Goal: Information Seeking & Learning: Learn about a topic

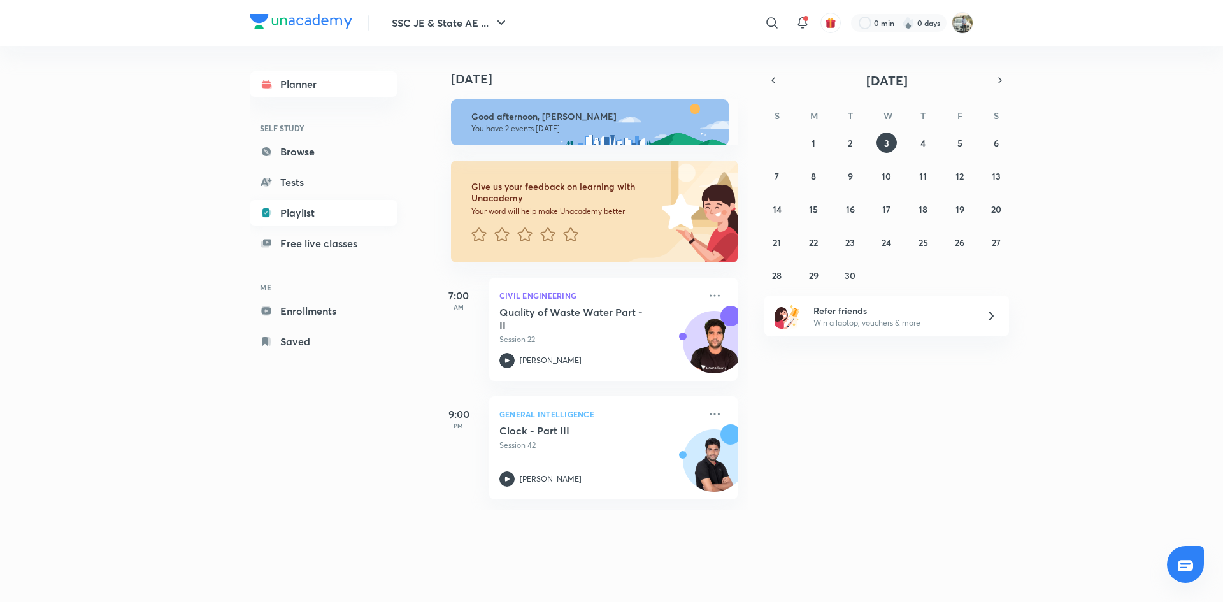
click at [299, 208] on link "Playlist" at bounding box center [324, 212] width 148 height 25
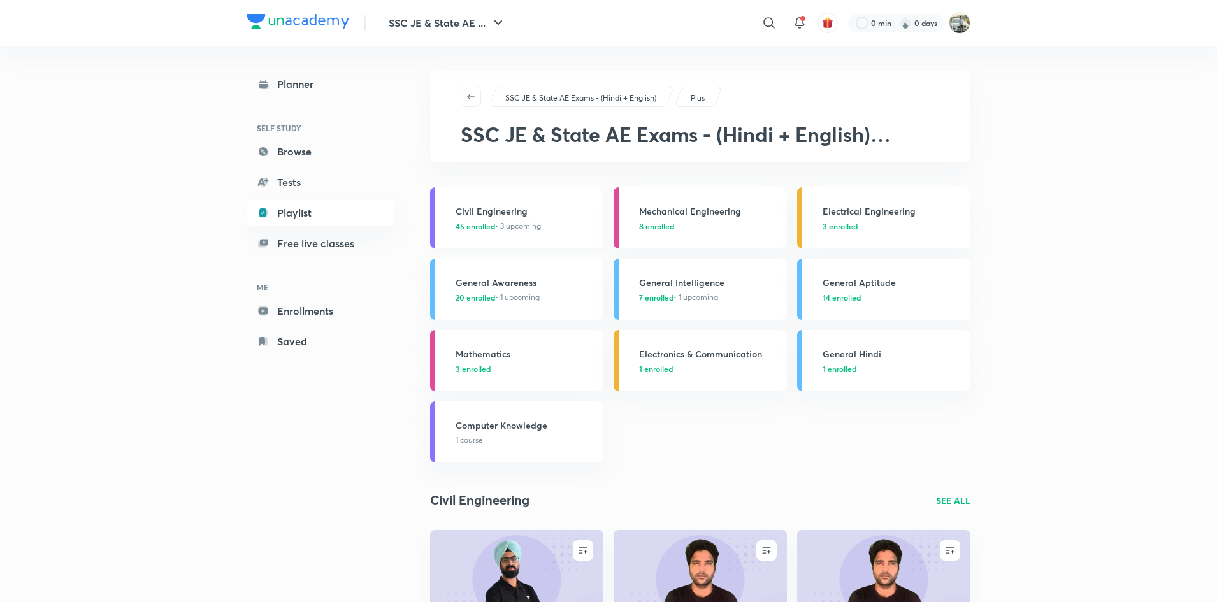
click at [536, 224] on span "45 enrolled • 3 upcoming" at bounding box center [498, 225] width 85 height 11
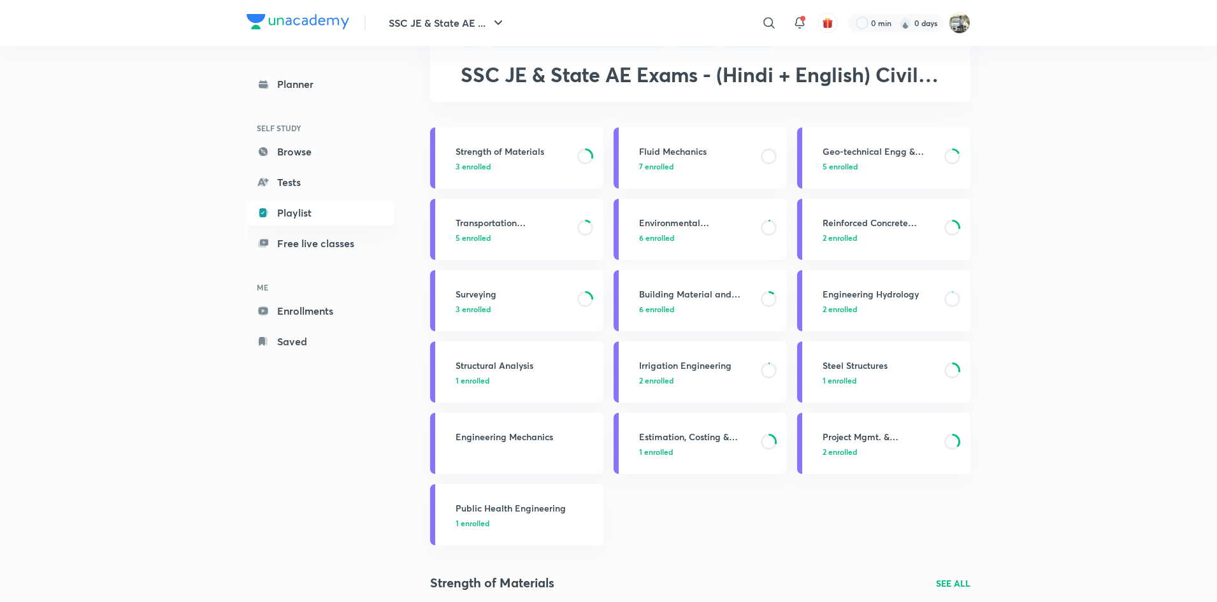
scroll to position [61, 0]
click at [892, 439] on h3 "Project Mgmt. & Construction Materials" at bounding box center [879, 435] width 114 height 13
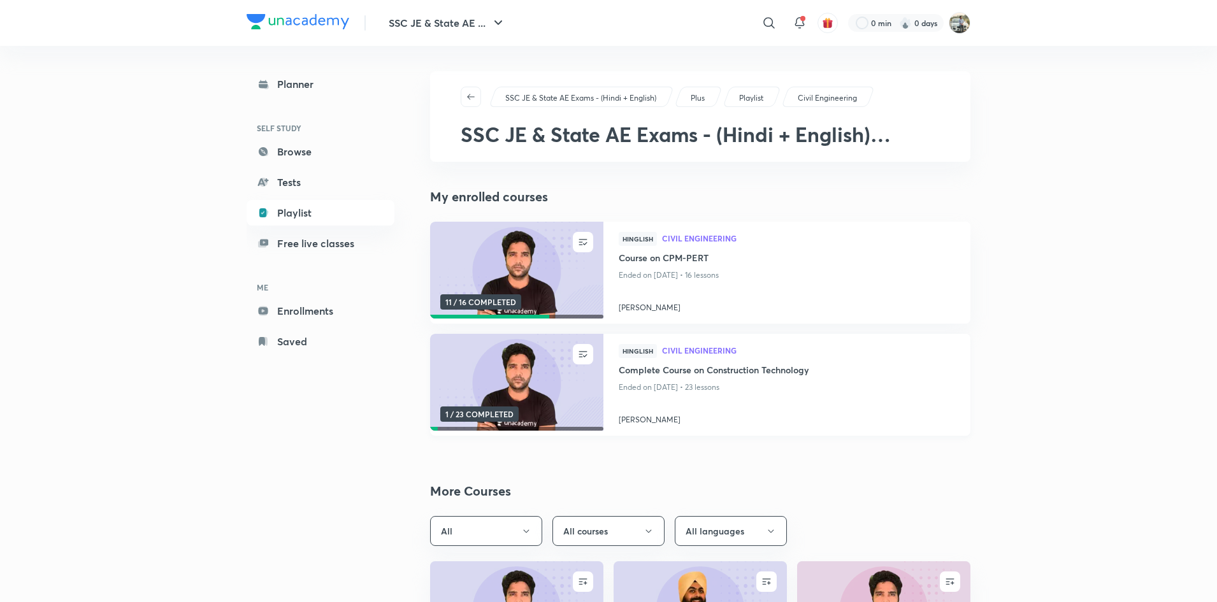
click at [548, 395] on img at bounding box center [516, 382] width 176 height 99
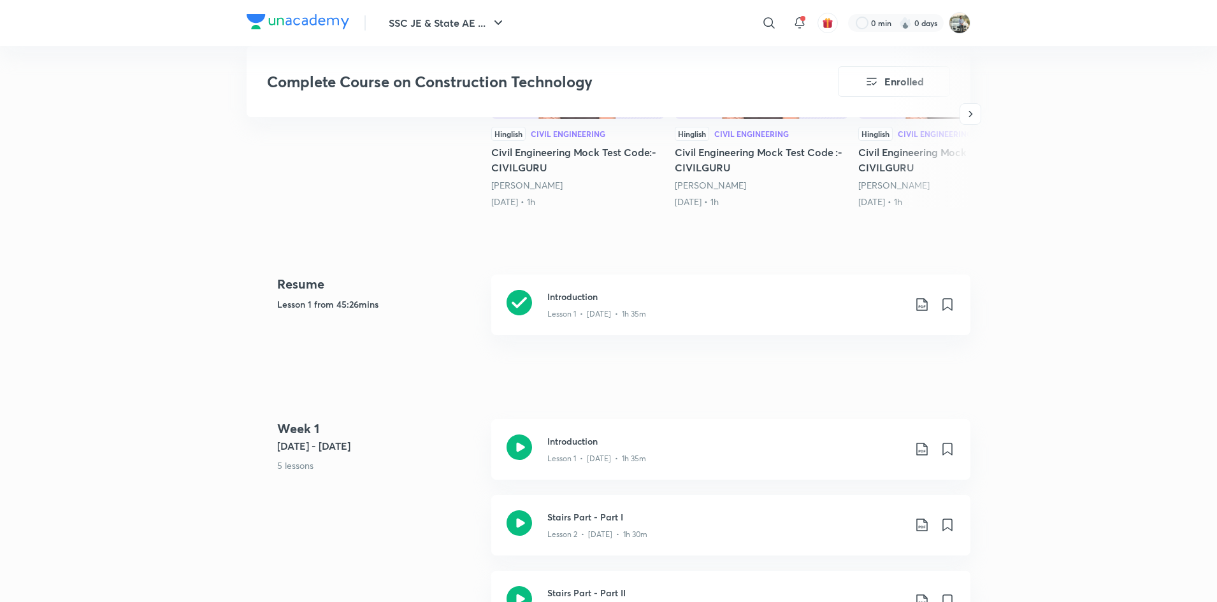
scroll to position [434, 0]
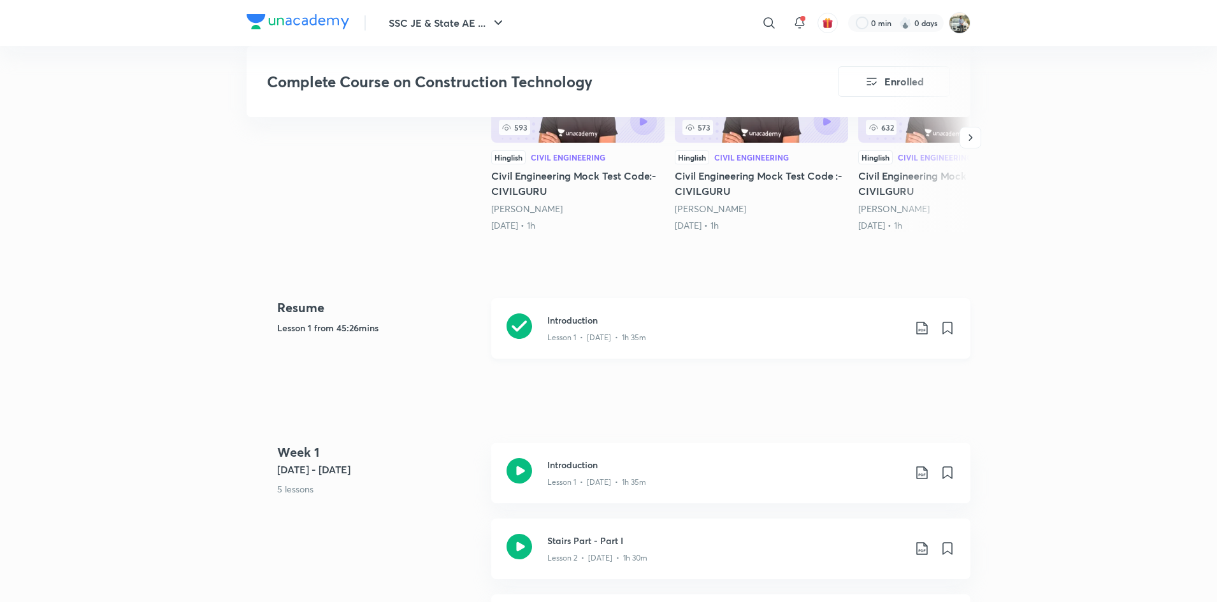
click at [516, 325] on icon at bounding box center [518, 325] width 25 height 25
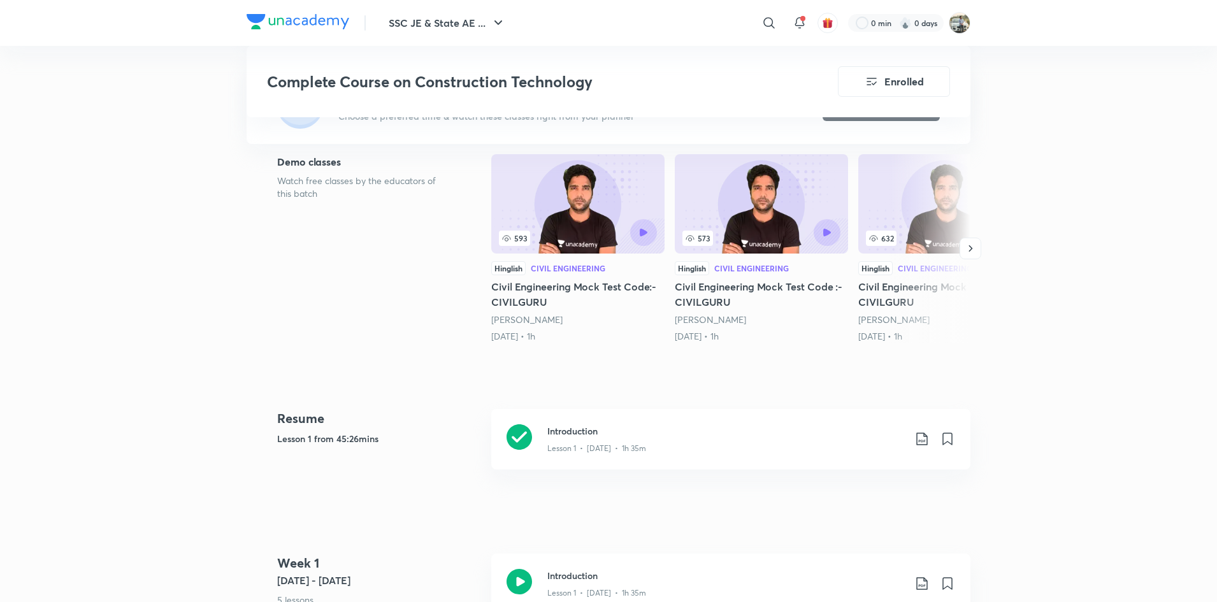
scroll to position [294, 0]
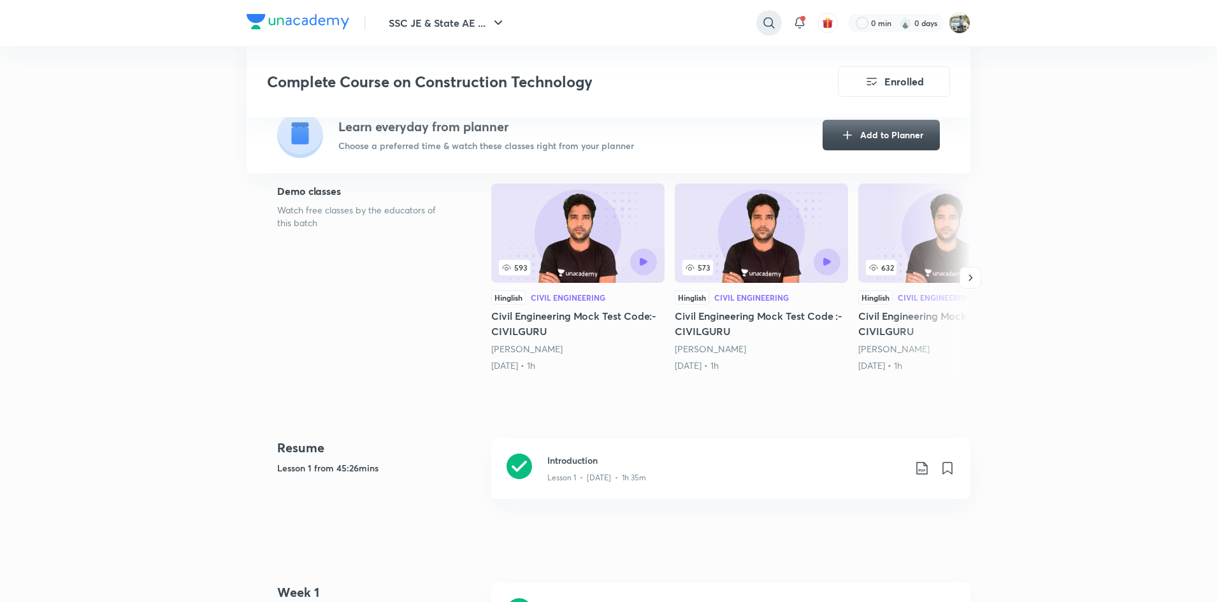
click at [773, 25] on icon at bounding box center [768, 22] width 15 height 15
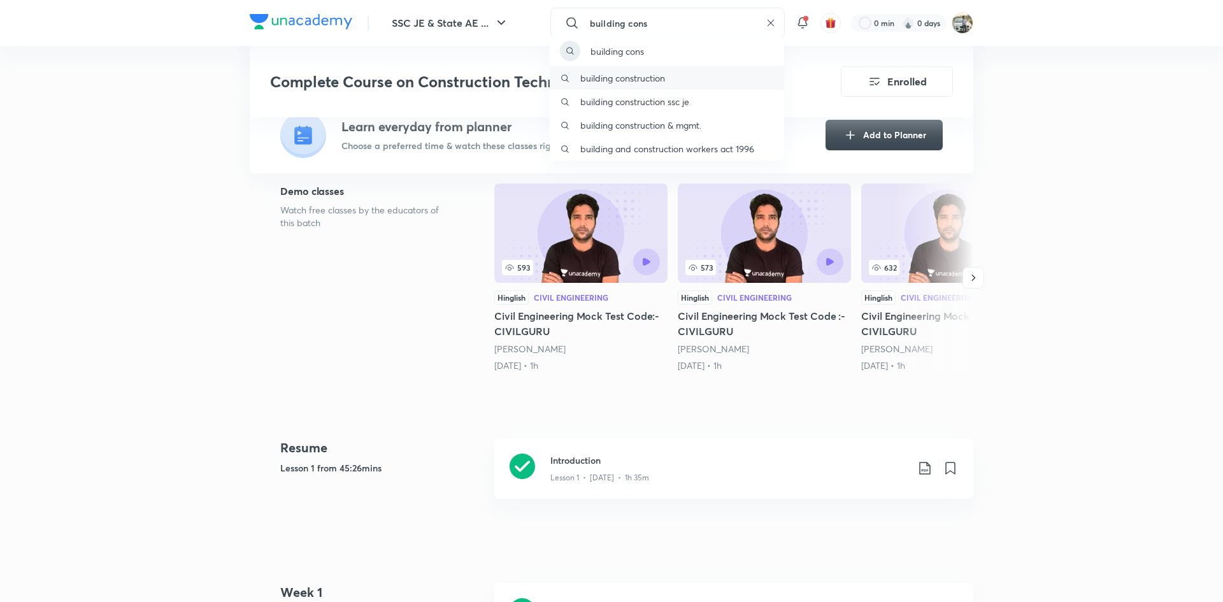
type input "building cons"
click at [646, 77] on p "building construction" at bounding box center [622, 77] width 85 height 13
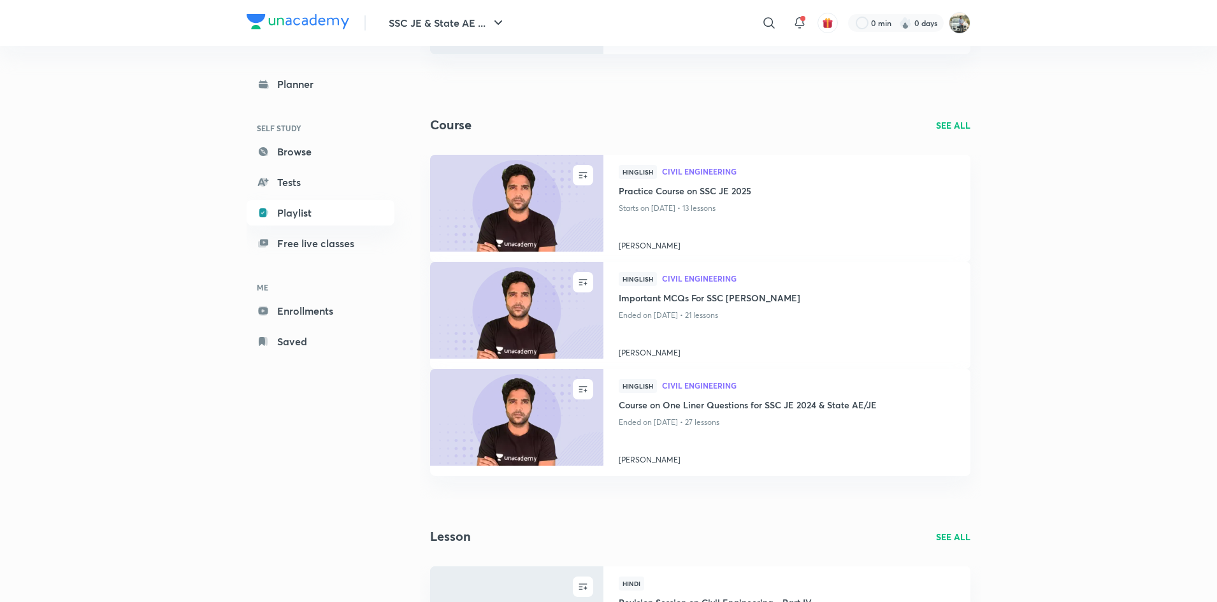
scroll to position [199, 0]
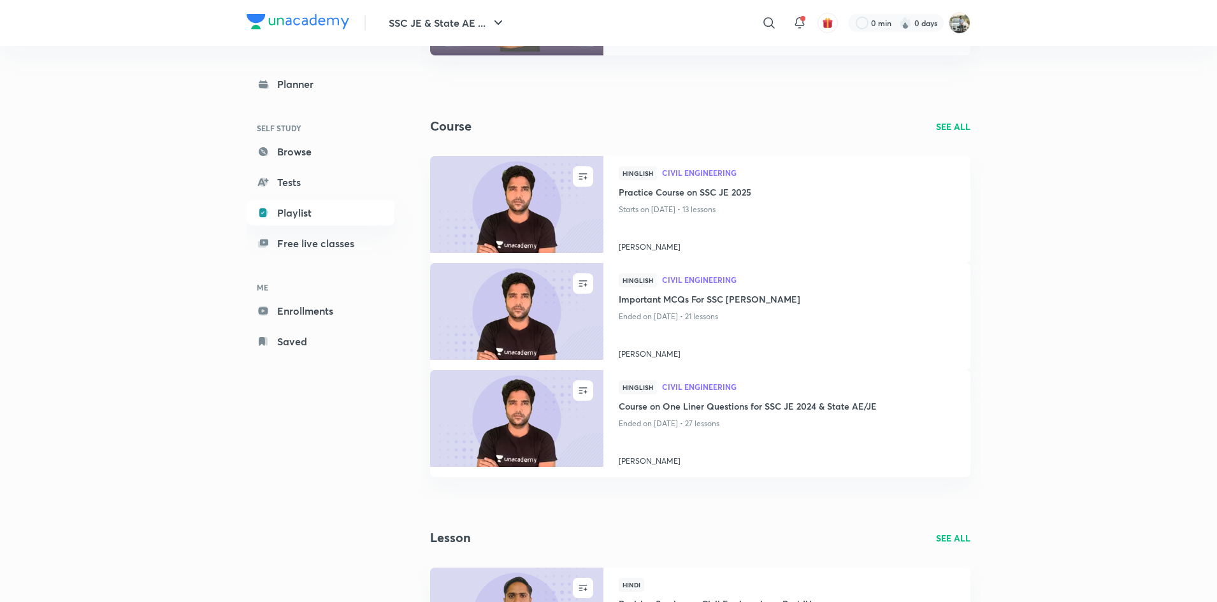
click at [947, 127] on p "SEE ALL" at bounding box center [953, 126] width 34 height 13
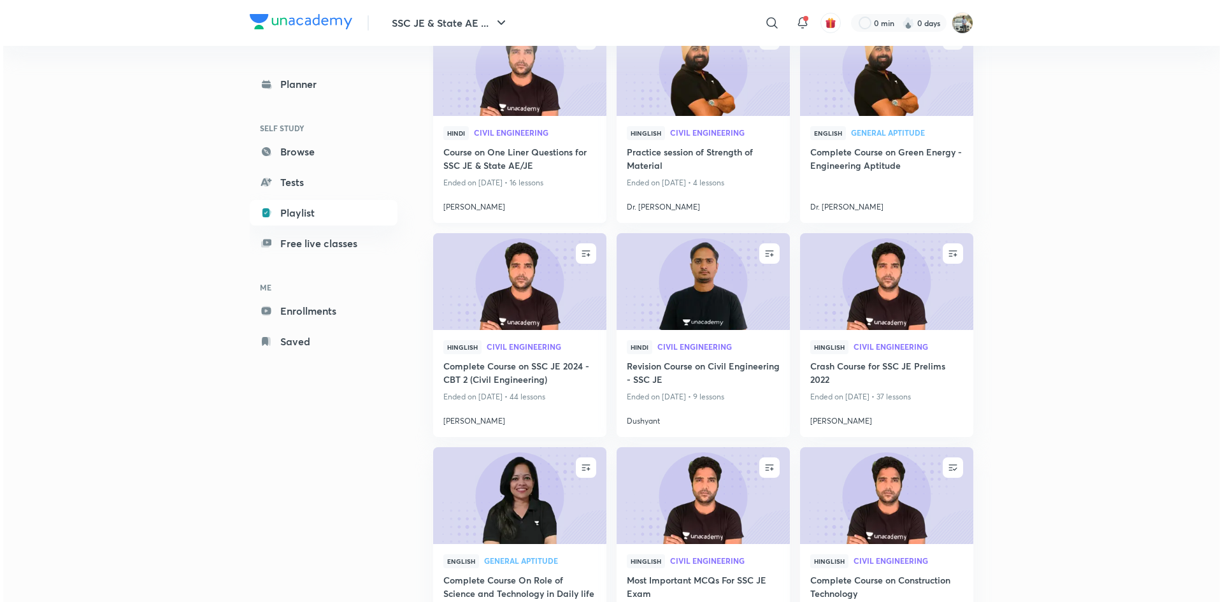
scroll to position [1514, 0]
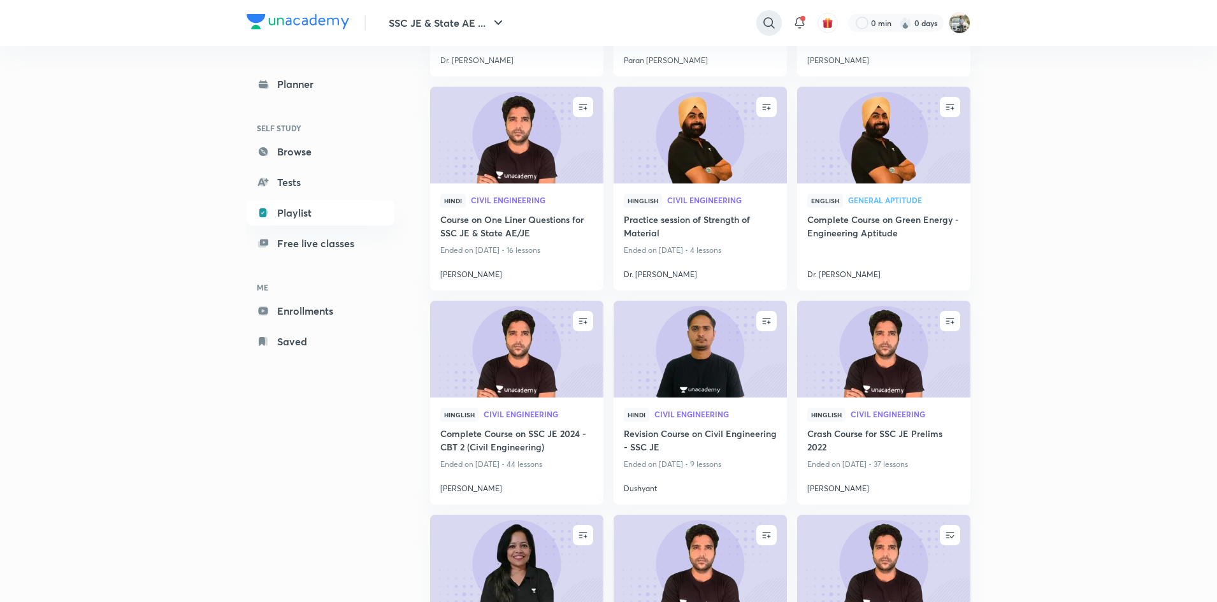
click at [772, 26] on icon at bounding box center [768, 22] width 15 height 15
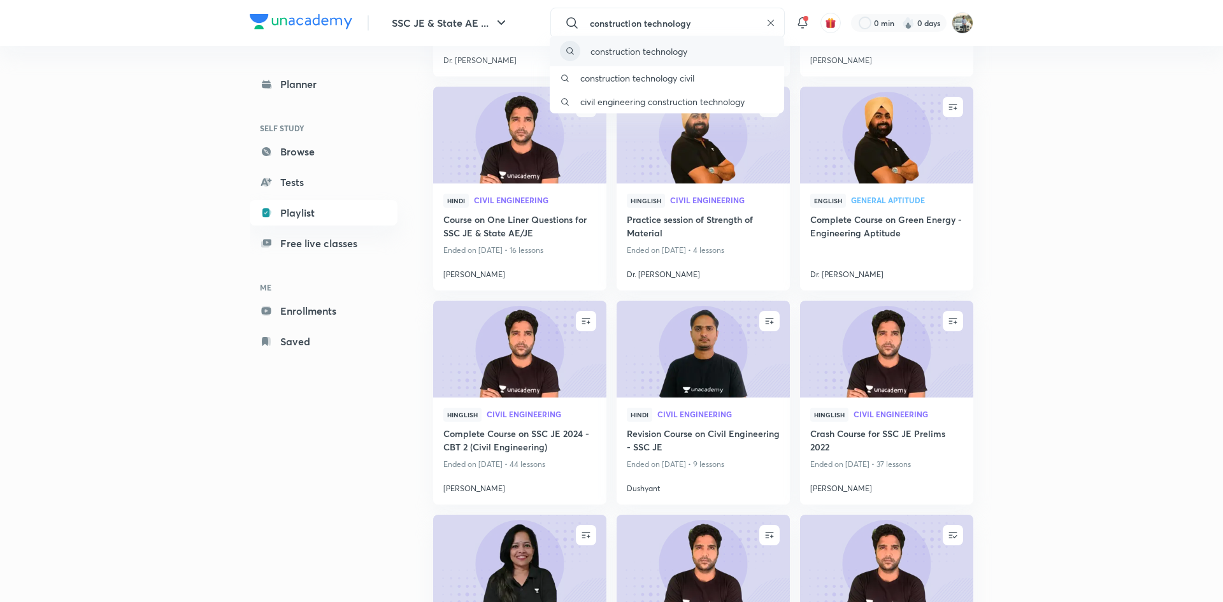
type input "construction technology"
click at [654, 48] on p "construction technology" at bounding box center [639, 51] width 97 height 13
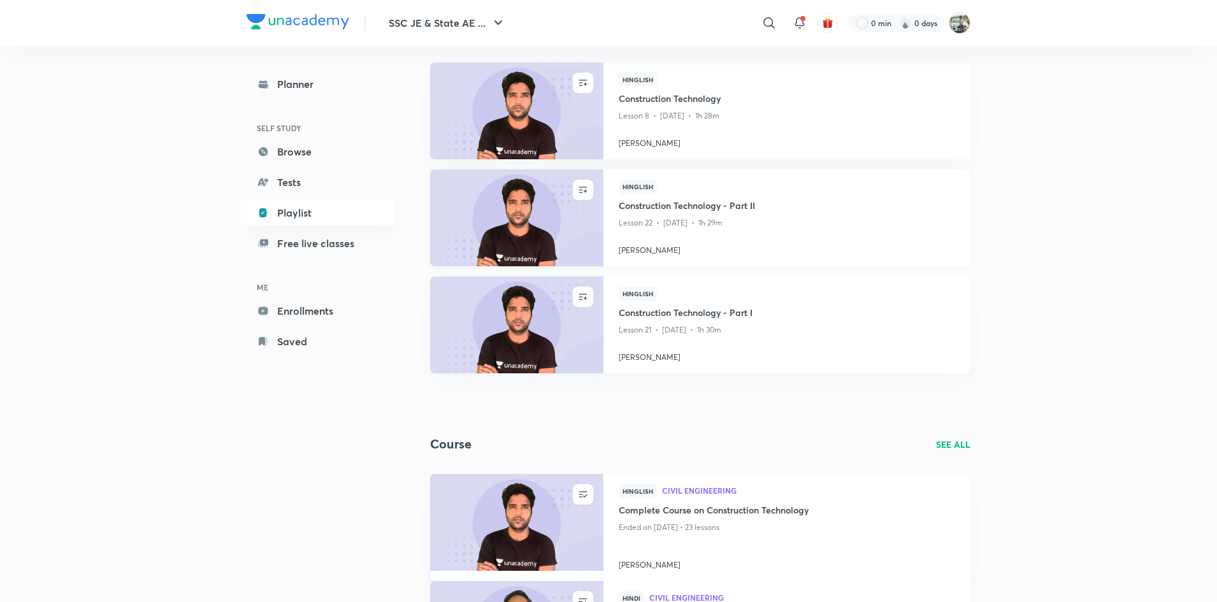
scroll to position [96, 0]
click at [963, 443] on p "SEE ALL" at bounding box center [953, 443] width 34 height 13
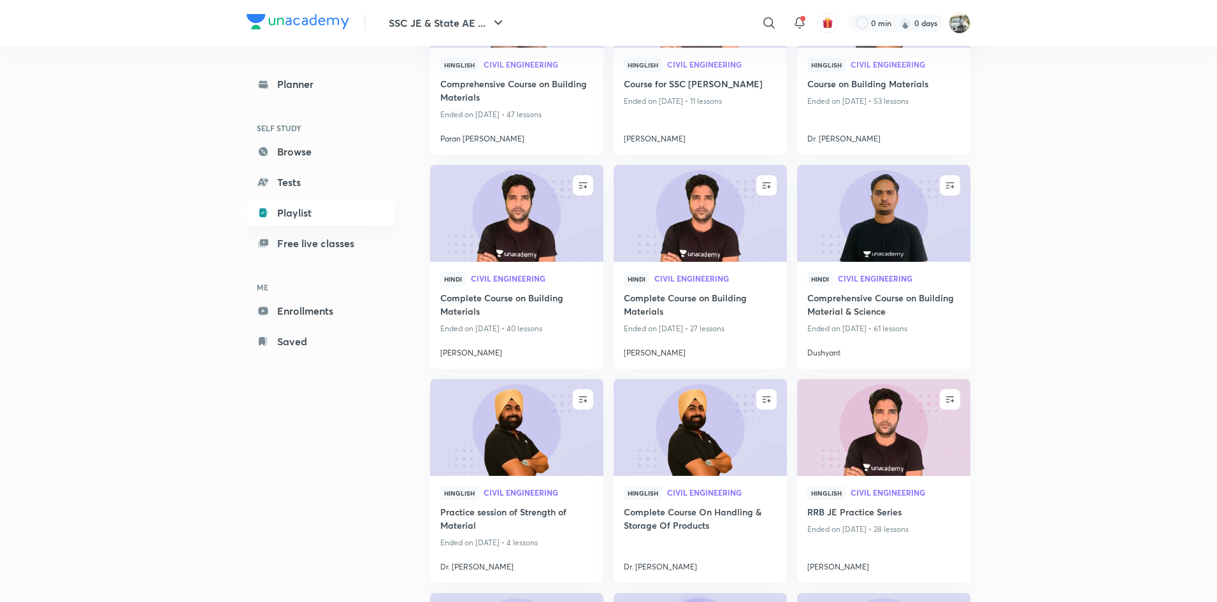
scroll to position [1037, 0]
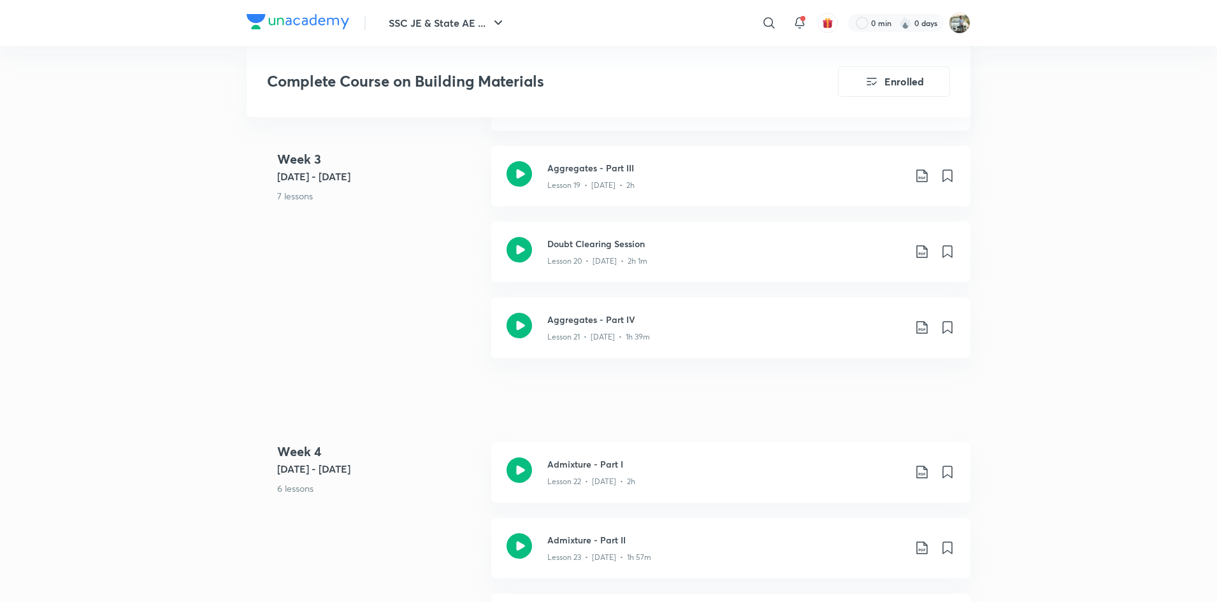
scroll to position [2267, 0]
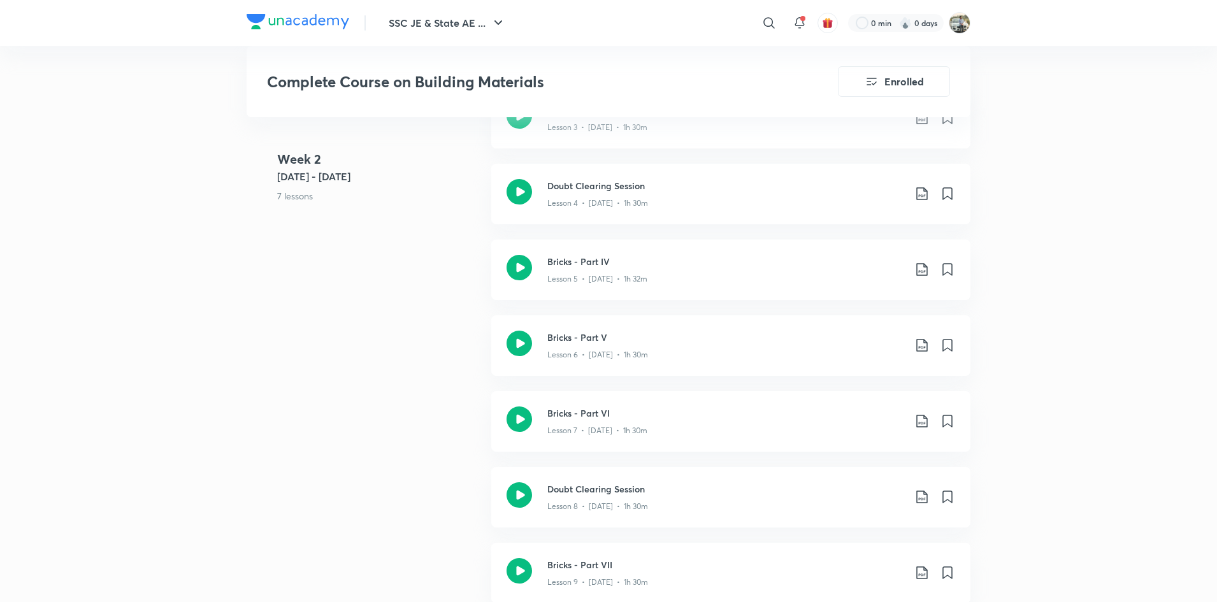
scroll to position [782, 0]
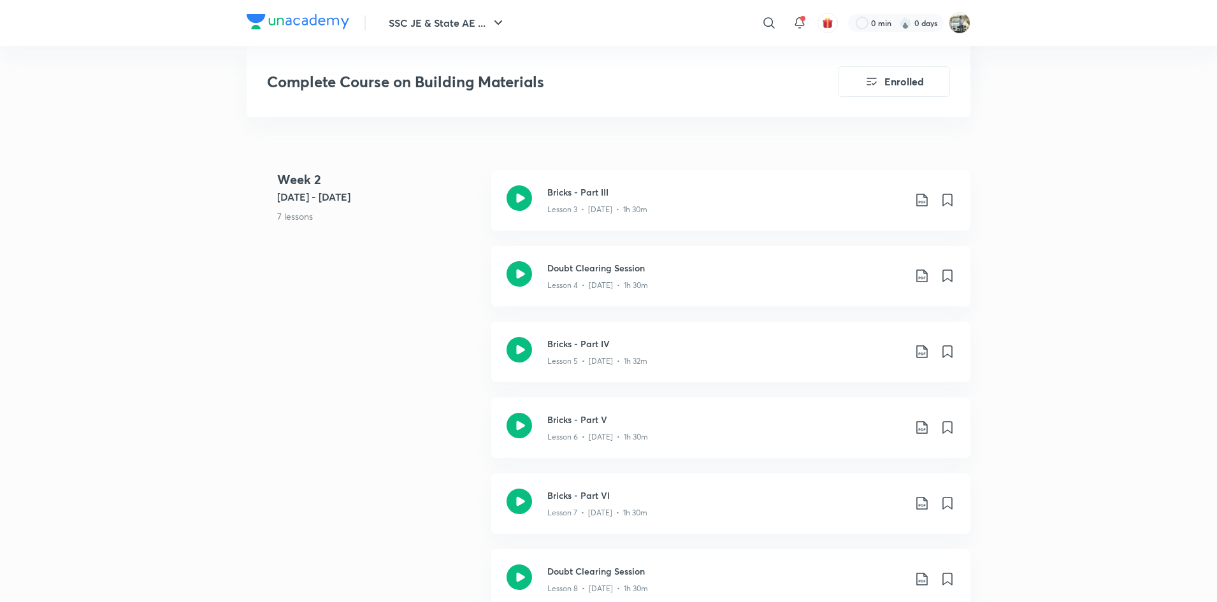
click at [312, 25] on img at bounding box center [298, 21] width 103 height 15
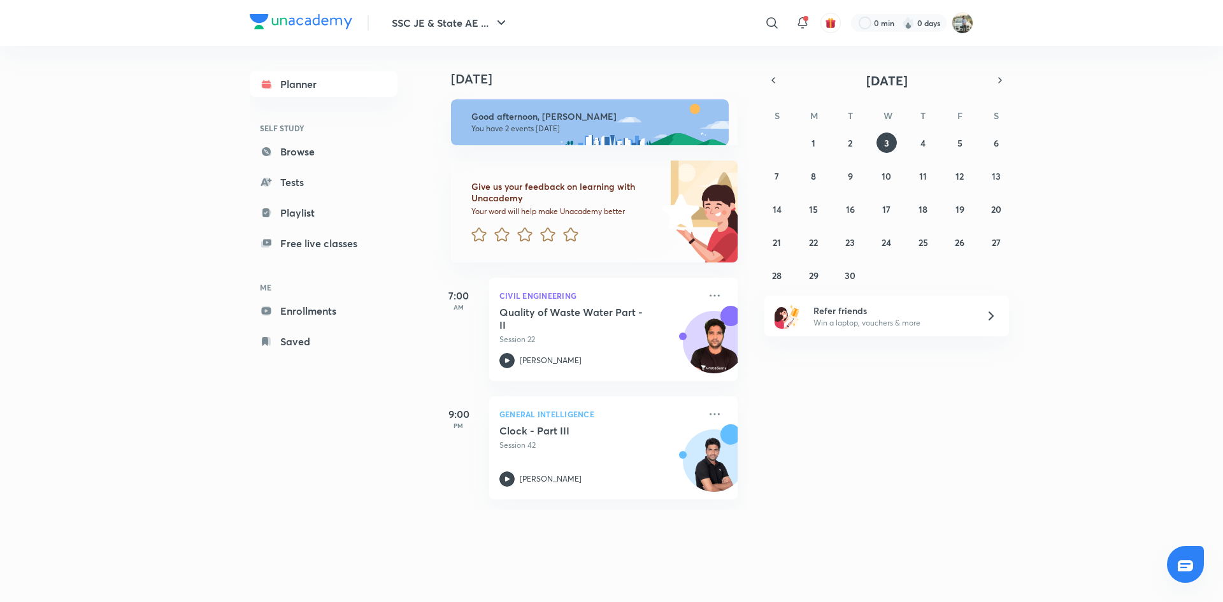
click at [301, 212] on link "Playlist" at bounding box center [324, 212] width 148 height 25
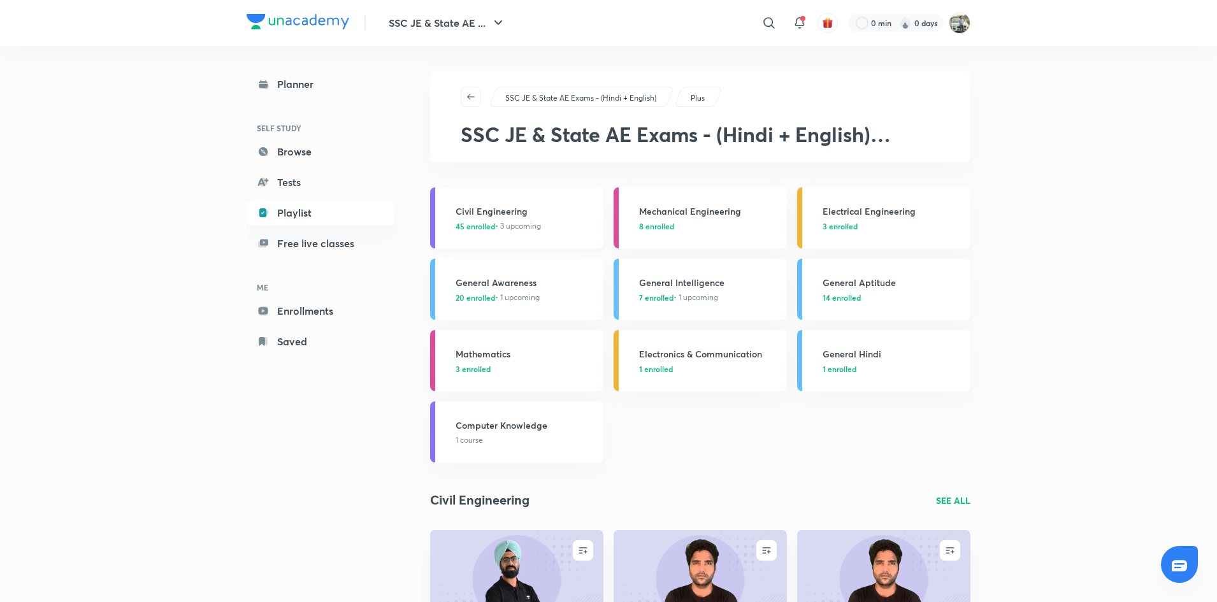
click at [505, 213] on h3 "Civil Engineering" at bounding box center [526, 210] width 140 height 13
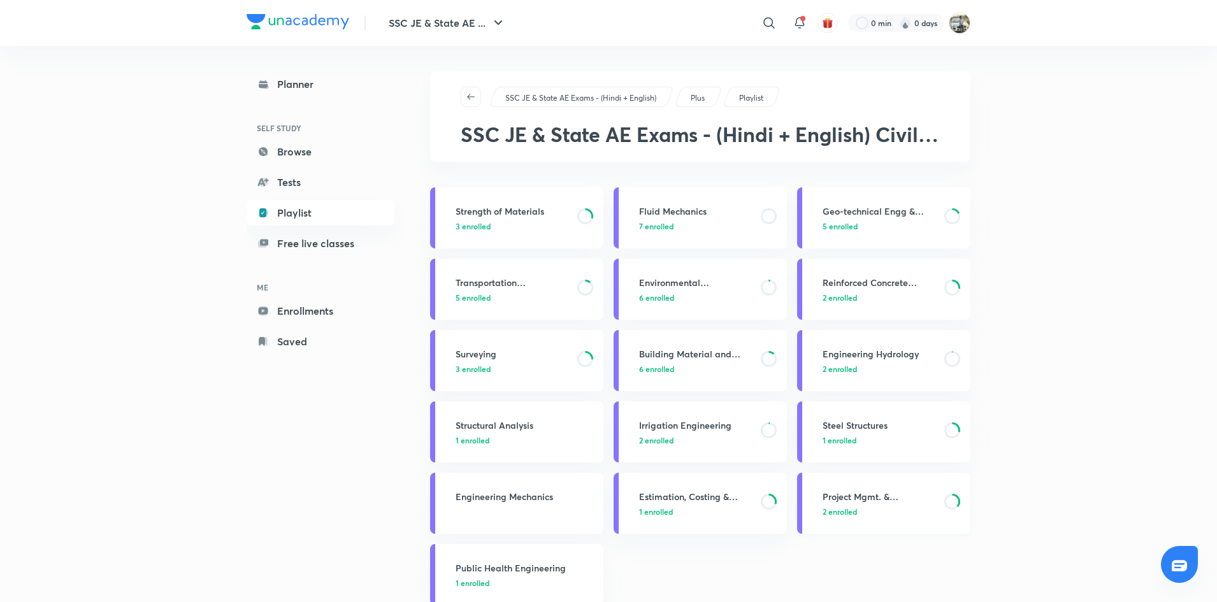
click at [884, 498] on h3 "Project Mgmt. & Construction Materials" at bounding box center [879, 496] width 114 height 13
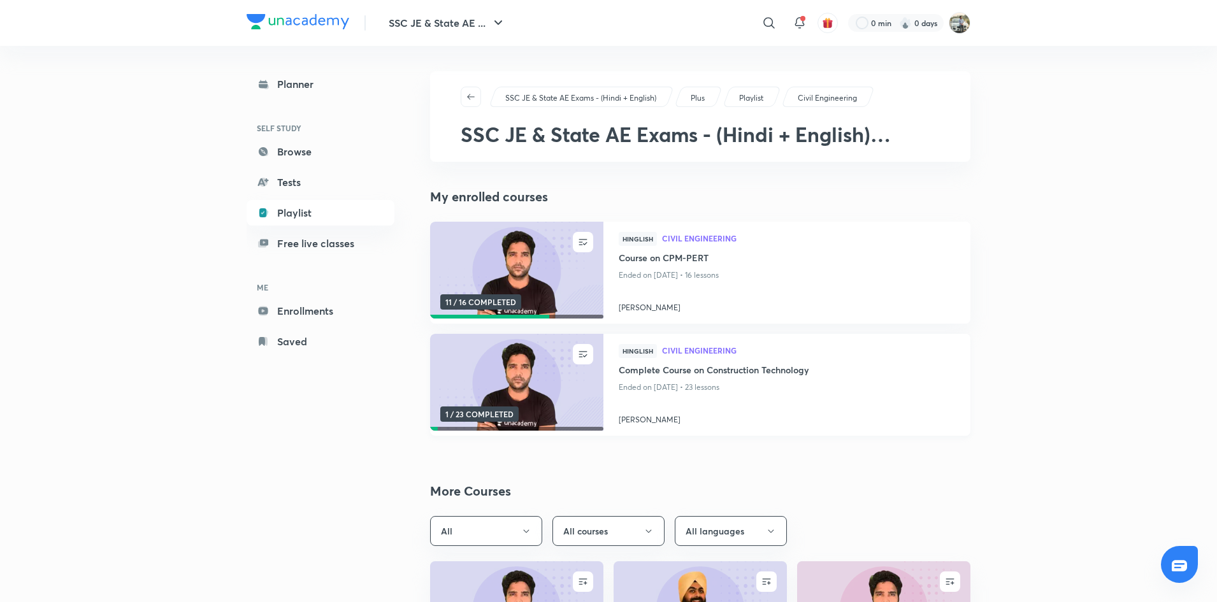
click at [488, 375] on img at bounding box center [516, 382] width 176 height 99
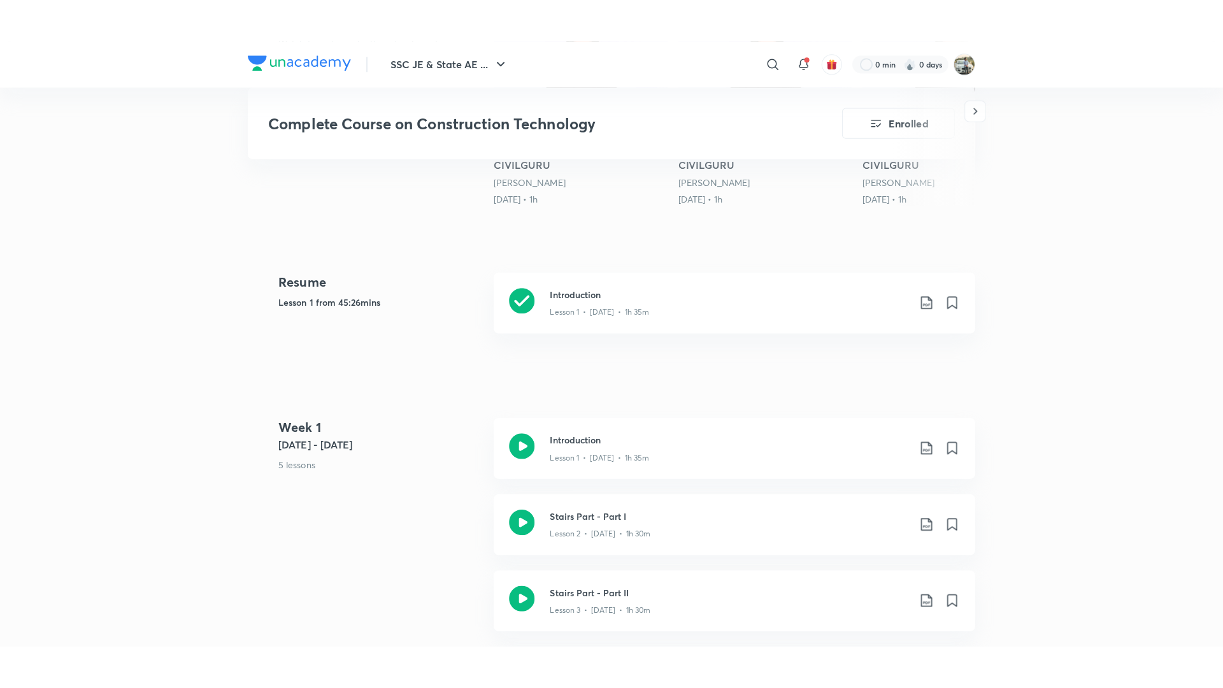
scroll to position [505, 0]
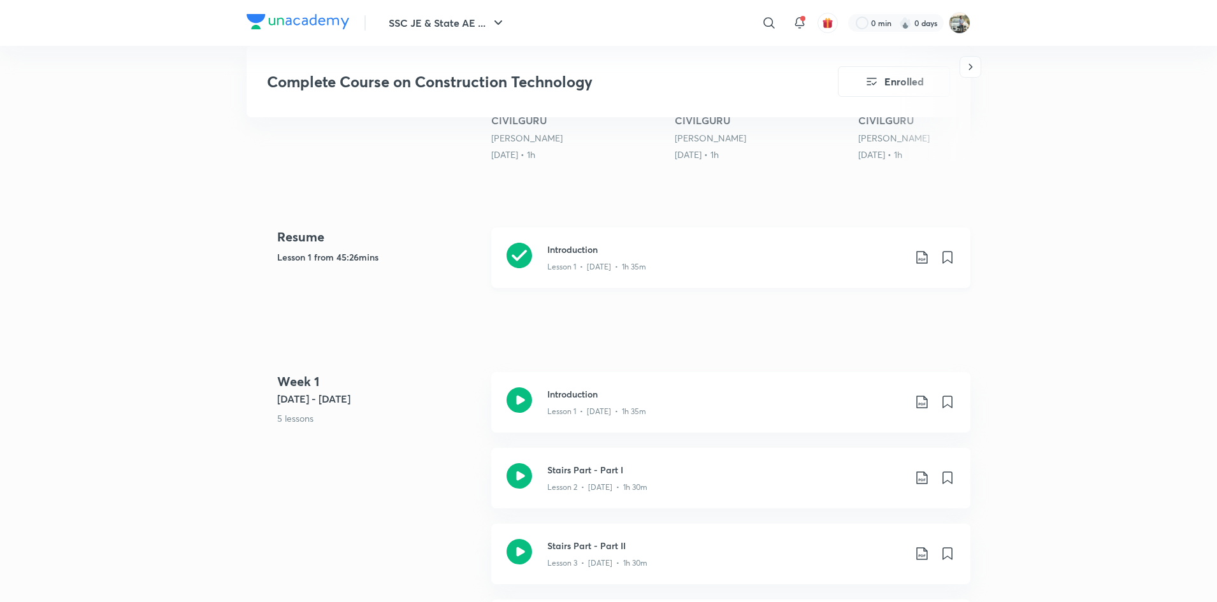
click at [526, 254] on icon at bounding box center [518, 255] width 25 height 25
